Goal: Task Accomplishment & Management: Manage account settings

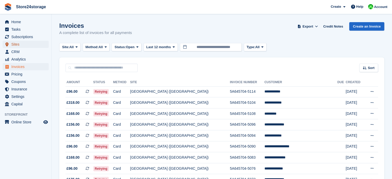
click at [31, 45] on span "Sites" at bounding box center [26, 44] width 31 height 7
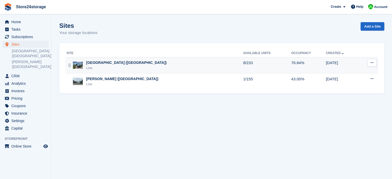
click at [103, 63] on div "[GEOGRAPHIC_DATA] ([GEOGRAPHIC_DATA])" at bounding box center [126, 62] width 80 height 5
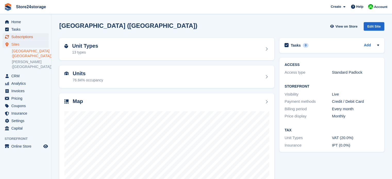
click at [34, 38] on span "Subscriptions" at bounding box center [26, 36] width 31 height 7
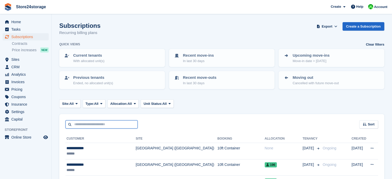
click at [99, 122] on input "text" at bounding box center [101, 124] width 72 height 9
type input "*****"
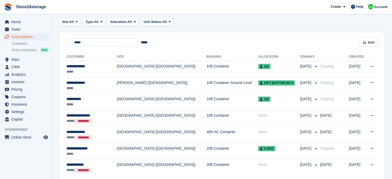
scroll to position [103, 0]
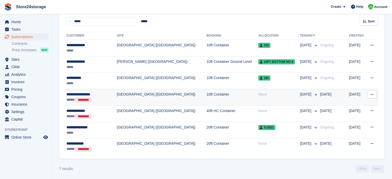
click at [135, 94] on td "[GEOGRAPHIC_DATA] ([GEOGRAPHIC_DATA])" at bounding box center [162, 97] width 90 height 16
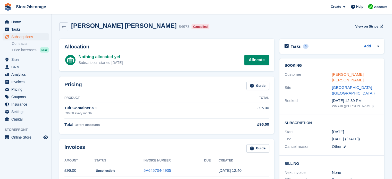
click at [346, 75] on link "david james carter" at bounding box center [348, 77] width 32 height 10
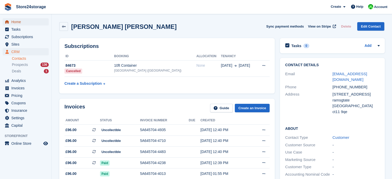
click at [26, 22] on span "Home" at bounding box center [26, 21] width 31 height 7
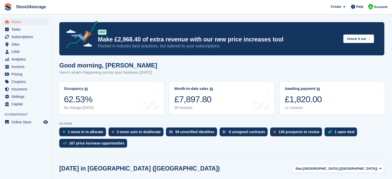
click at [305, 94] on div "£1,820.00" at bounding box center [303, 99] width 37 height 11
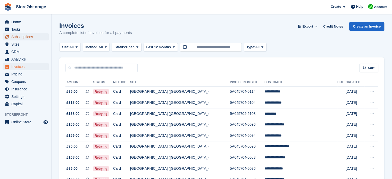
click at [27, 39] on span "Subscriptions" at bounding box center [26, 36] width 31 height 7
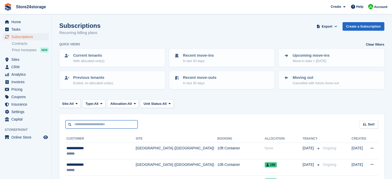
click at [84, 125] on input "text" at bounding box center [101, 124] width 72 height 9
type input "*"
